Goal: Information Seeking & Learning: Understand process/instructions

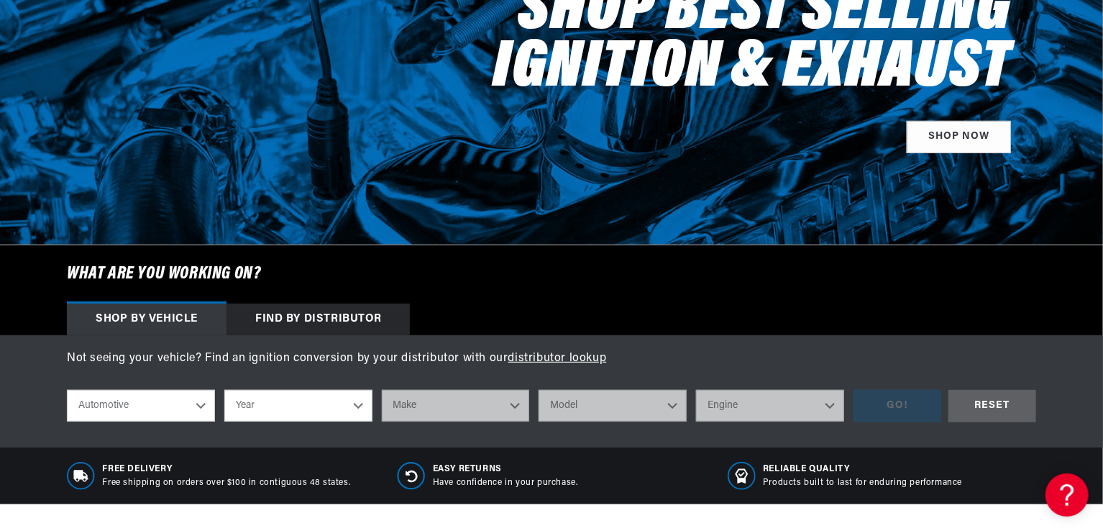
scroll to position [250, 0]
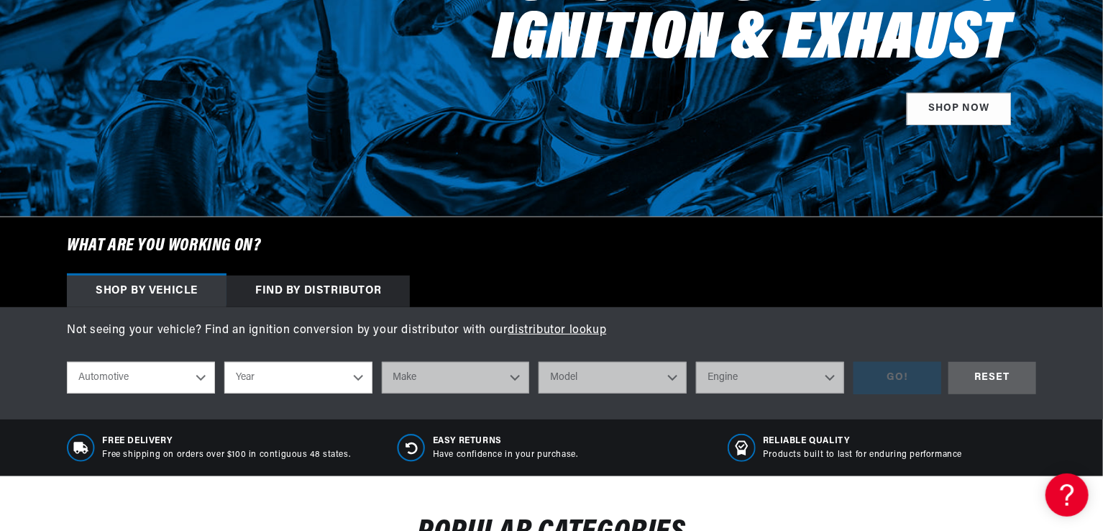
click at [310, 385] on select "Year 2026 2025 2024 2023 2022 2021 2020 2019 2018 2017 2016 2015 2014 2013 2012…" at bounding box center [298, 378] width 148 height 32
click at [331, 380] on select "Year 2026 2025 2024 2023 2022 2021 2020 2019 2018 2017 2016 2015 2014 2013 2012…" at bounding box center [298, 378] width 148 height 32
click at [343, 375] on select "Year 2026 2025 2024 2023 2022 2021 2020 2019 2018 2017 2016 2015 2014 2013 2012…" at bounding box center [298, 378] width 148 height 32
select select "1967"
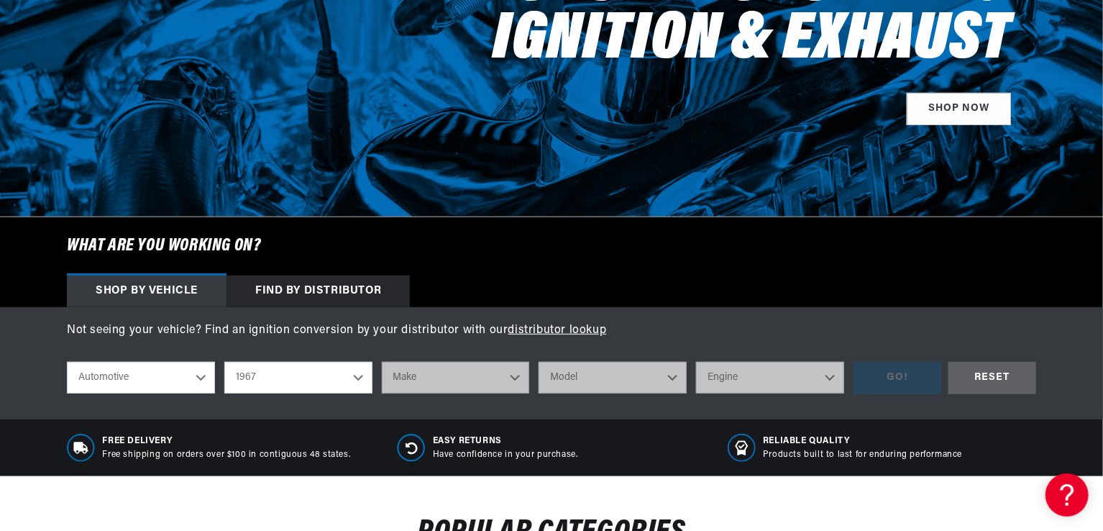
click at [224, 362] on select "Year 2026 2025 2024 2023 2022 2021 2020 2019 2018 2017 2016 2015 2014 2013 2012…" at bounding box center [298, 378] width 148 height 32
select select "1967"
click at [435, 372] on select "Make Alfa Romeo American Motors Aston Martin Austin Austin Healey Avanti Bentle…" at bounding box center [456, 378] width 148 height 32
select select "Chevrolet"
click at [382, 362] on select "Make Alfa Romeo American Motors Aston Martin Austin Austin Healey Avanti Bentle…" at bounding box center [456, 378] width 148 height 32
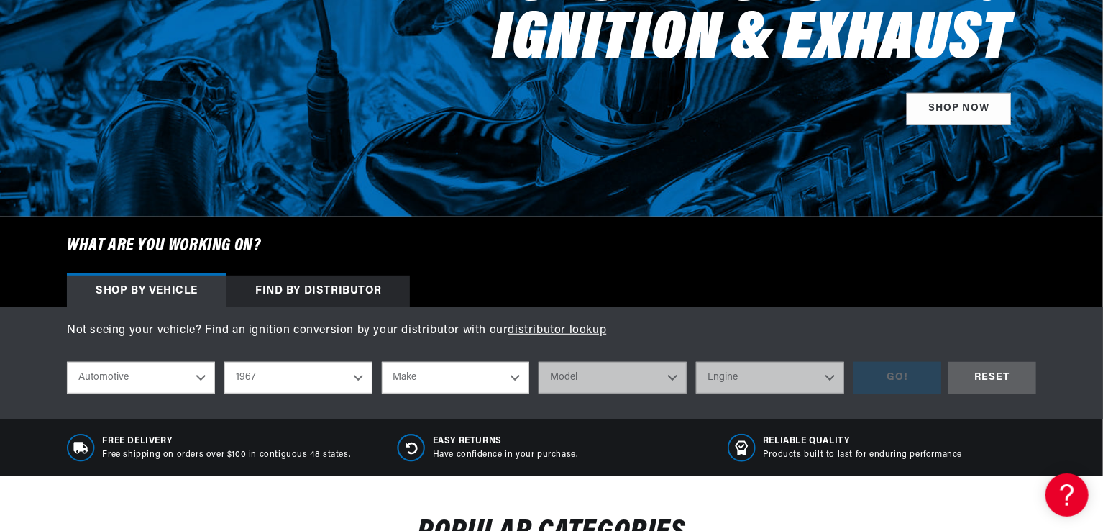
select select "Chevrolet"
click at [590, 390] on select "Model Bel Air Biscayne C10 Pickup C10 Suburban C20 Pickup C20 Suburban C30 Pick…" at bounding box center [613, 378] width 148 height 32
select select "Corvette"
click at [539, 362] on select "Model Bel Air Biscayne C10 Pickup C10 Suburban C20 Pickup C20 Suburban C30 Pick…" at bounding box center [613, 378] width 148 height 32
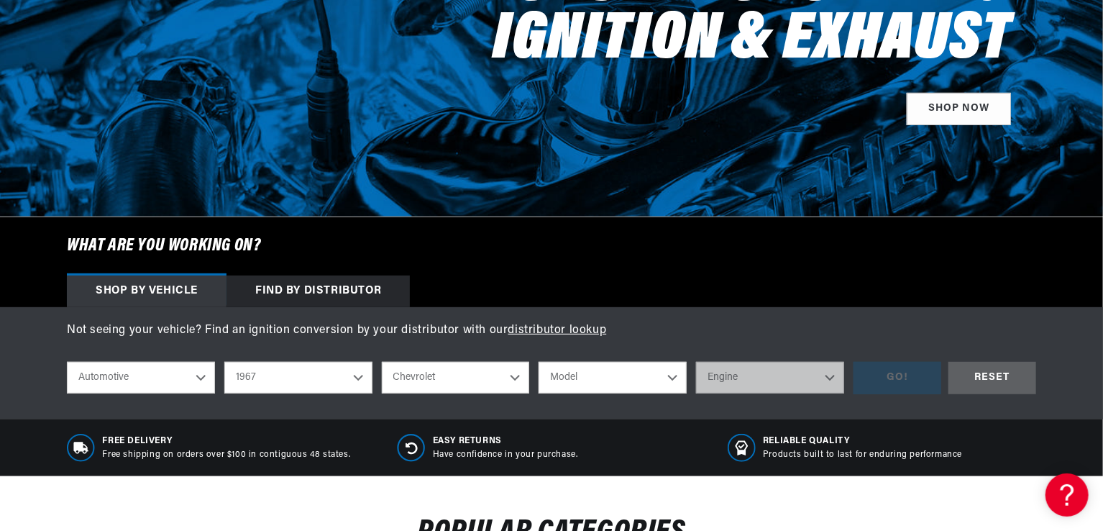
select select "Corvette"
click at [746, 369] on select "Engine 7.4L 283cid / 4.6L 327cid / 5.3L 327cid / 5.4L 350cid / 5.7L 396cid / 6.…" at bounding box center [770, 378] width 148 height 32
select select "327cid-5.3L"
click at [696, 362] on select "Engine 7.4L 283cid / 4.6L 327cid / 5.3L 327cid / 5.4L 350cid / 5.7L 396cid / 6.…" at bounding box center [770, 378] width 148 height 32
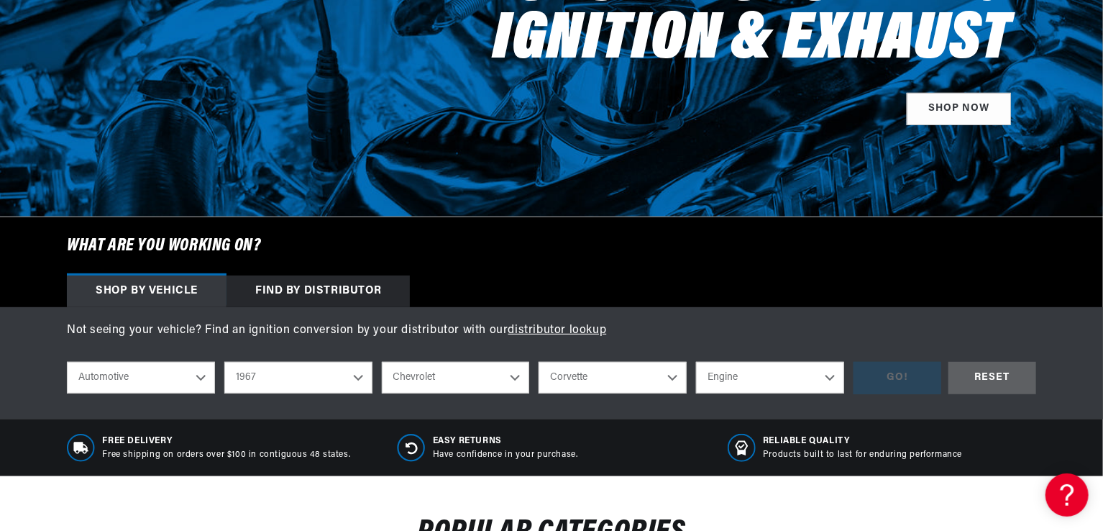
select select "327cid-5.3L"
click at [887, 383] on div "GO!" at bounding box center [897, 378] width 88 height 32
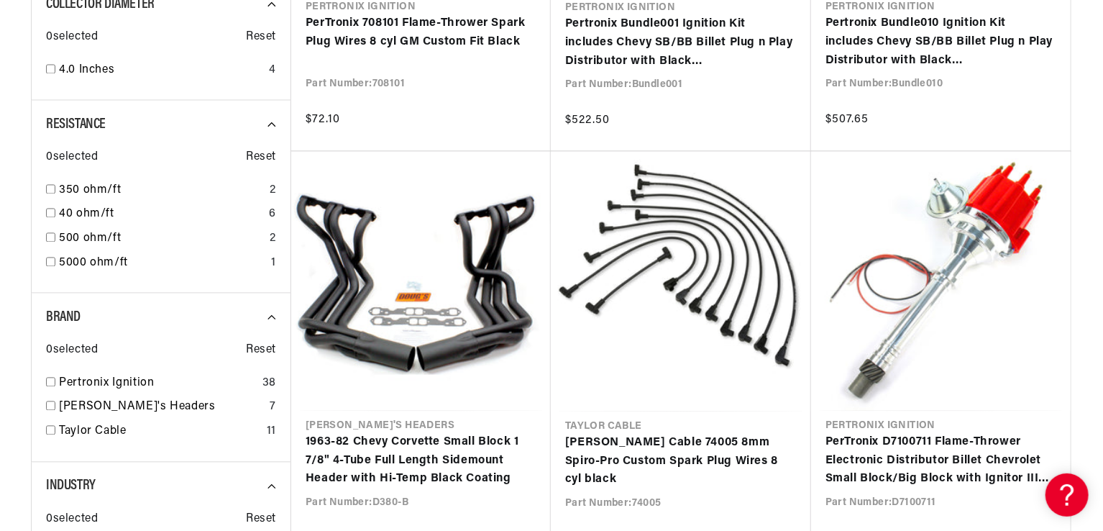
scroll to position [1389, 0]
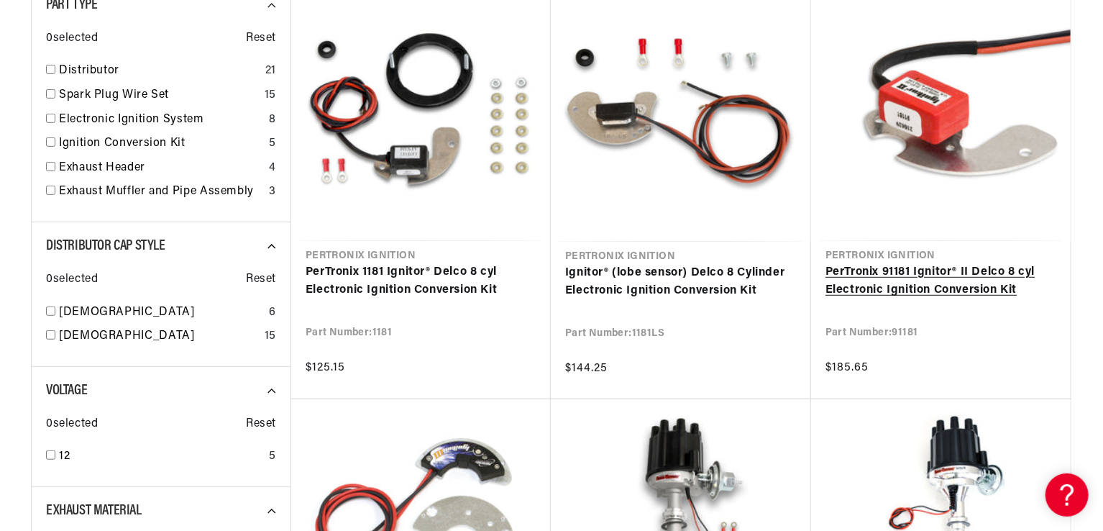
click at [969, 288] on link "PerTronix 91181 Ignitor® II Delco 8 cyl Electronic Ignition Conversion Kit" at bounding box center [940, 281] width 231 height 37
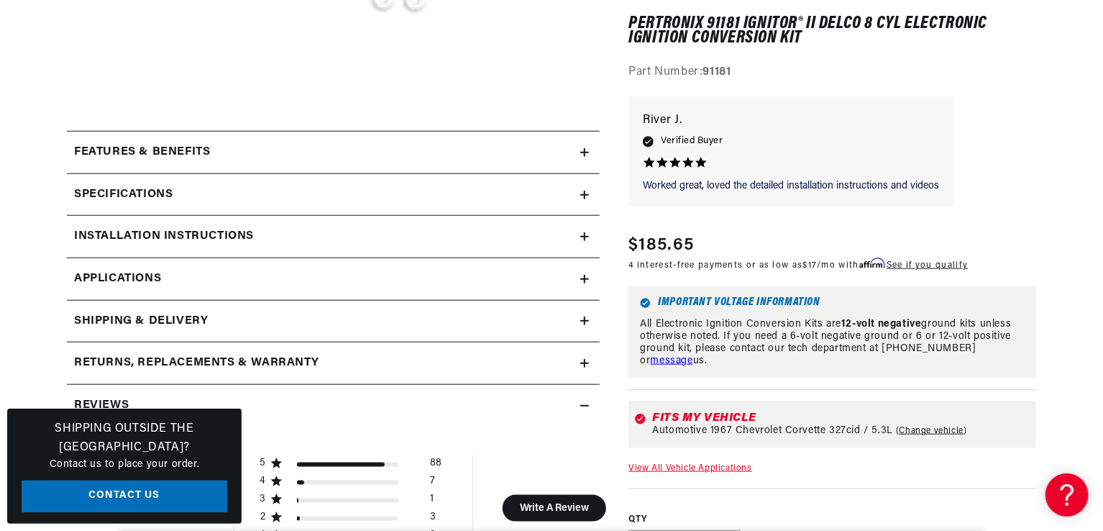
scroll to position [577, 0]
click at [355, 236] on div "Installation instructions" at bounding box center [323, 235] width 513 height 19
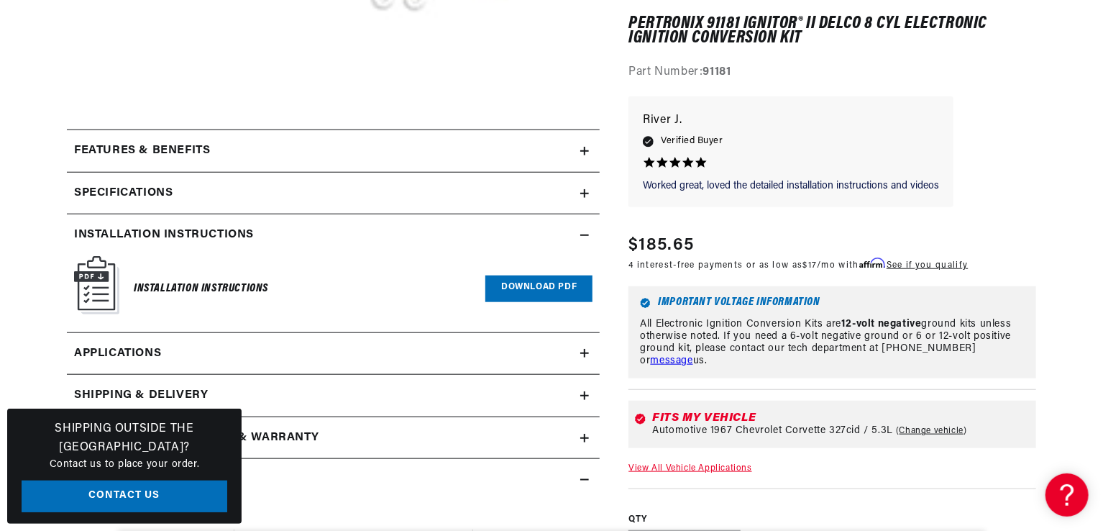
scroll to position [0, 0]
click at [531, 291] on link "Download PDF" at bounding box center [538, 288] width 107 height 27
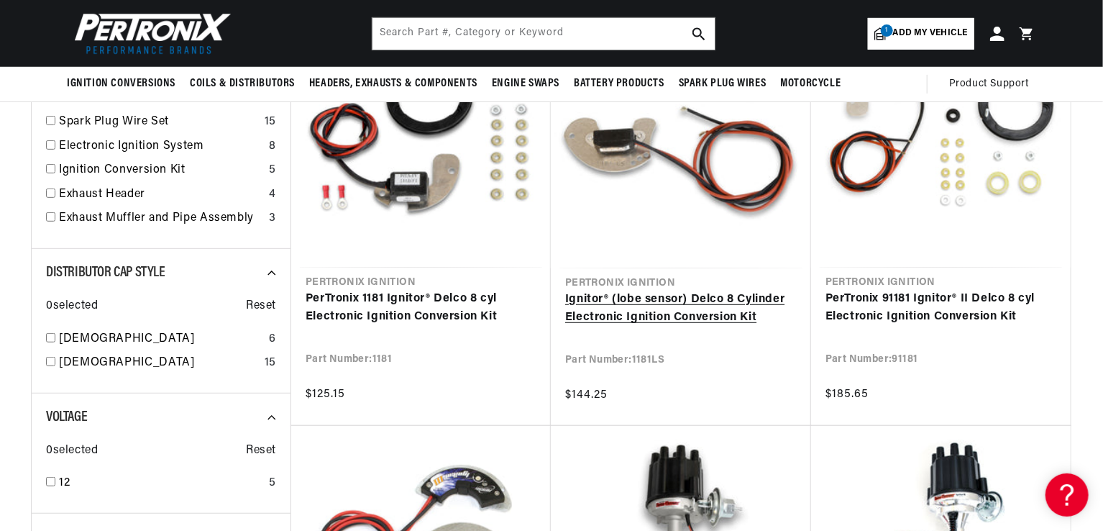
click at [676, 298] on link "Ignitor® (lobe sensor) Delco 8 Cylinder Electronic Ignition Conversion Kit" at bounding box center [681, 308] width 232 height 37
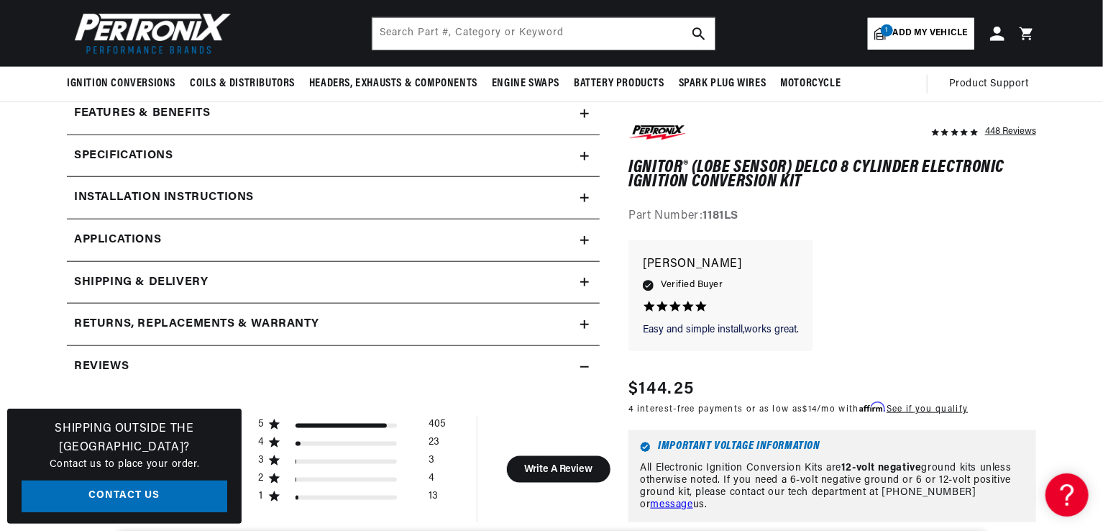
scroll to position [613, 0]
click at [288, 201] on div "Installation instructions" at bounding box center [323, 199] width 513 height 19
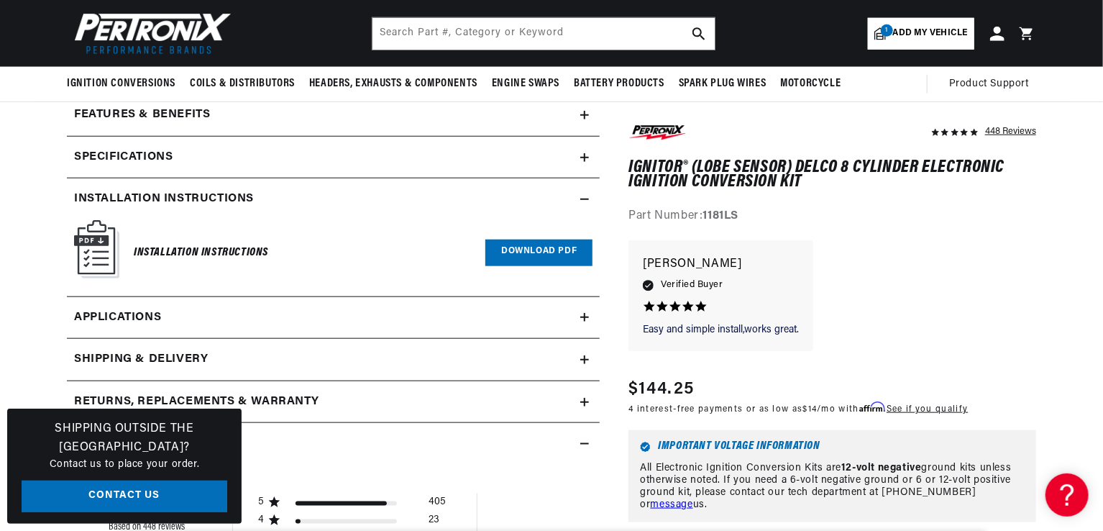
scroll to position [0, 389]
click at [541, 248] on link "Download PDF" at bounding box center [538, 252] width 107 height 27
